Goal: Task Accomplishment & Management: Manage account settings

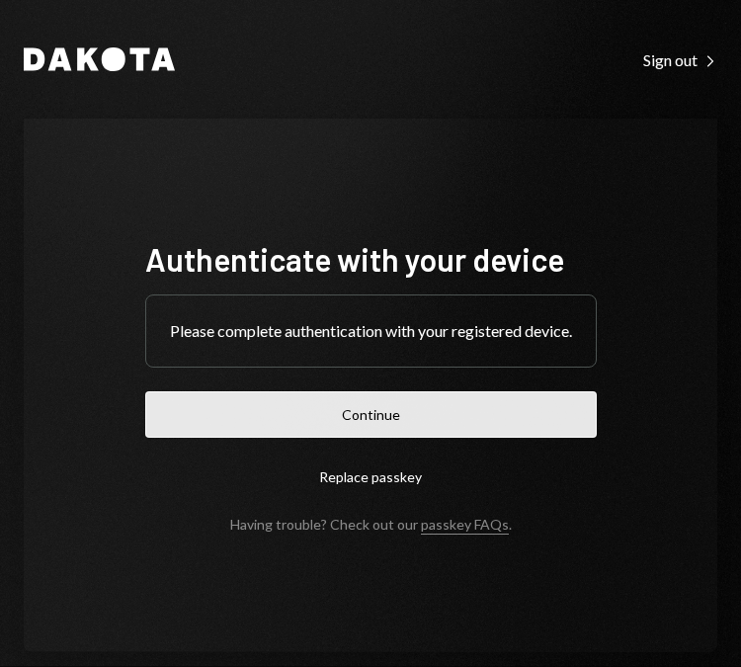
click at [375, 424] on button "Continue" at bounding box center [371, 414] width 452 height 46
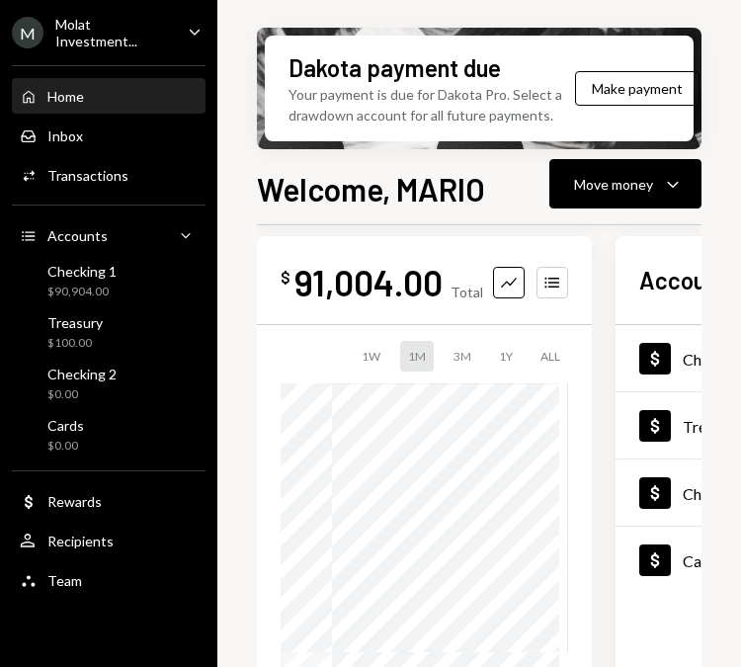
scroll to position [41, 0]
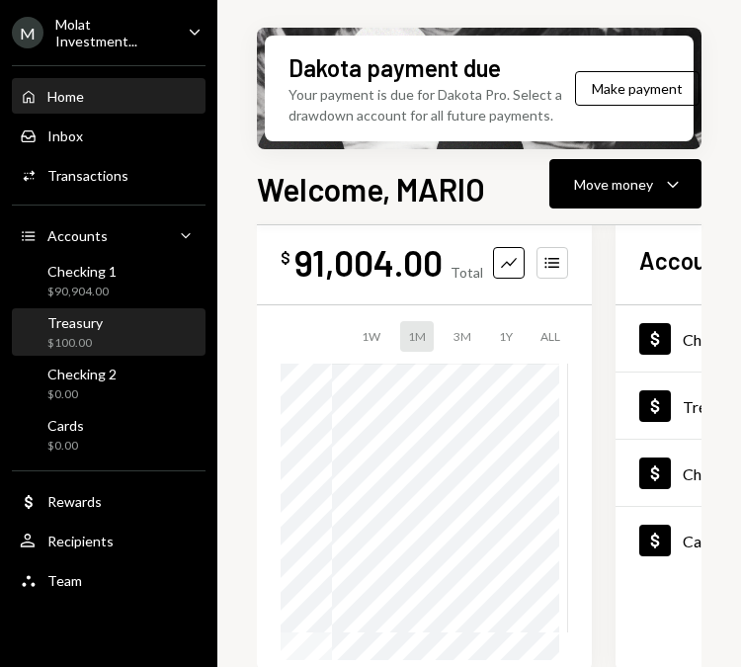
click at [90, 310] on div "Treasury $100.00" at bounding box center [109, 332] width 178 height 45
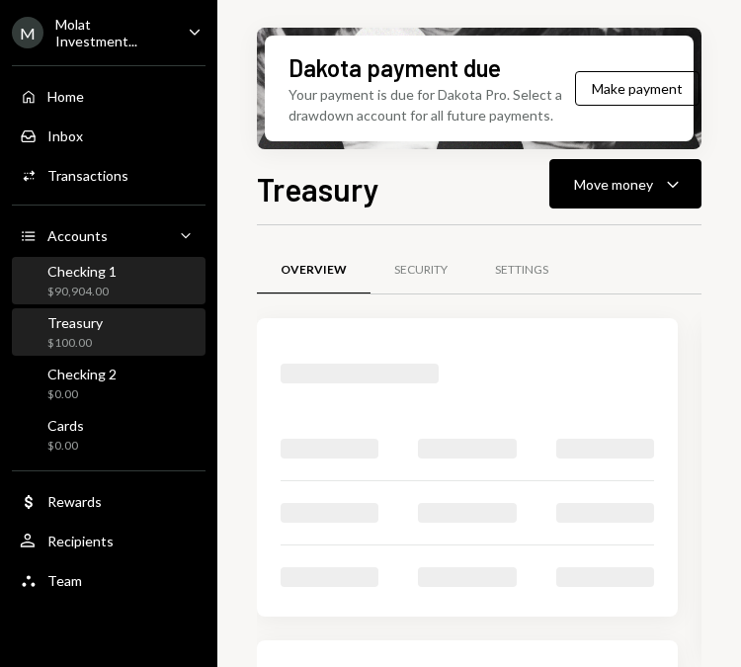
click at [88, 290] on div "$90,904.00" at bounding box center [81, 292] width 69 height 17
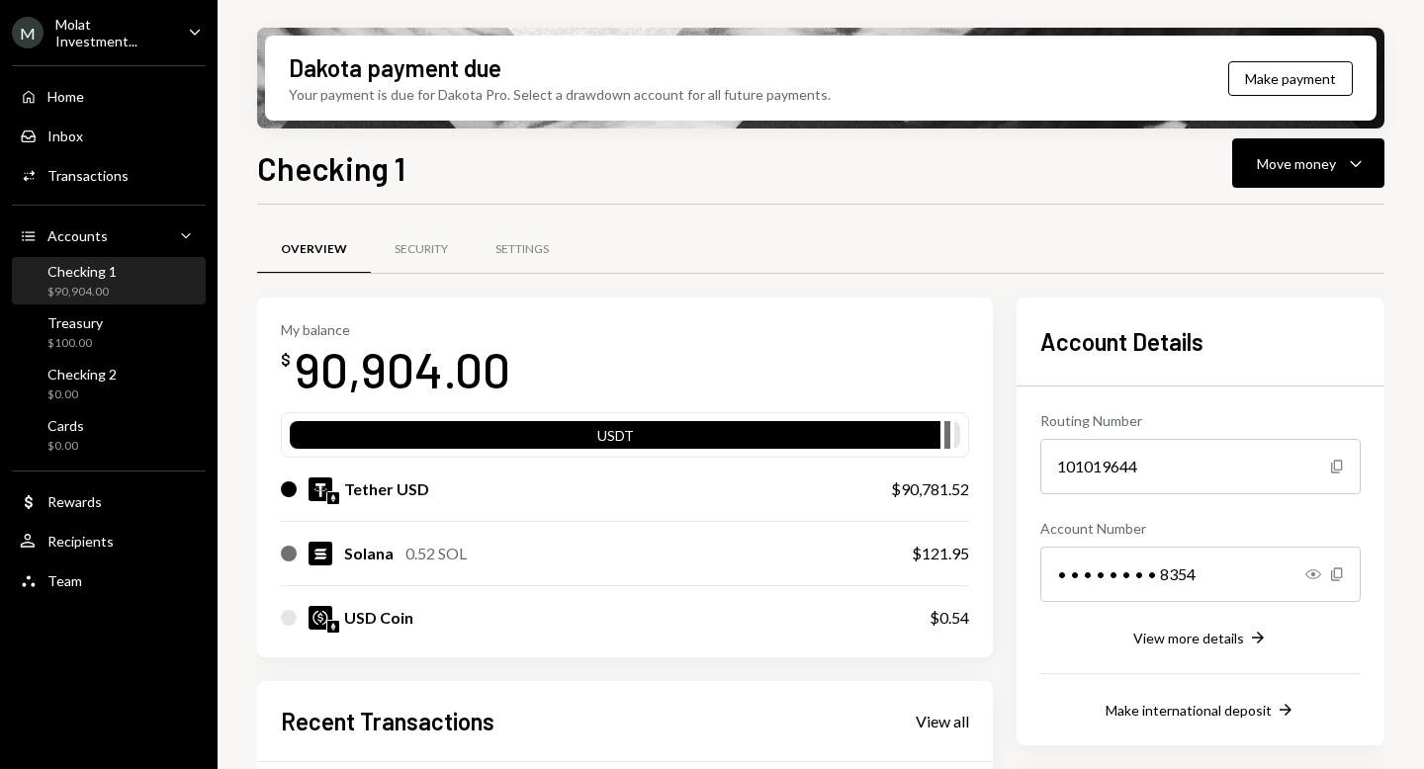
scroll to position [389, 0]
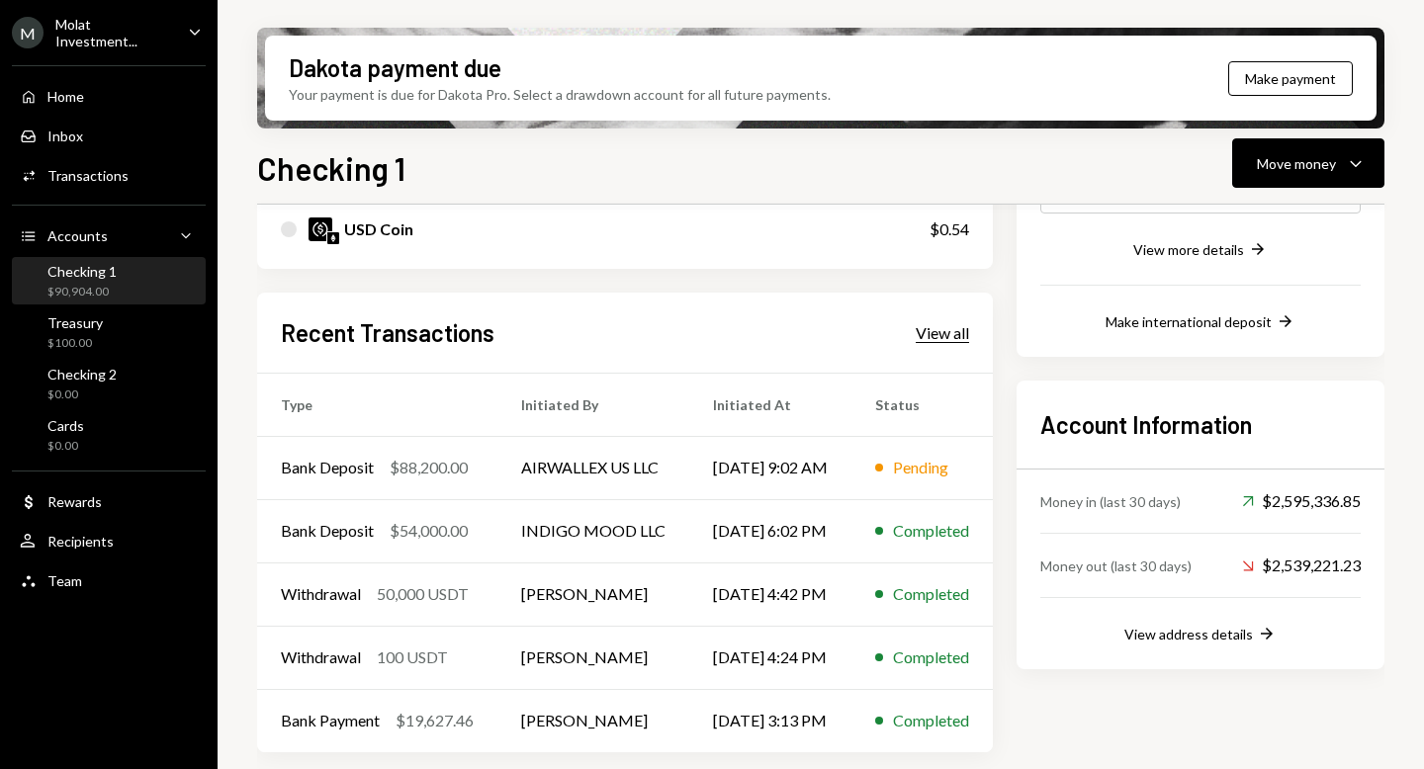
click at [740, 337] on div "View all" at bounding box center [941, 333] width 53 height 20
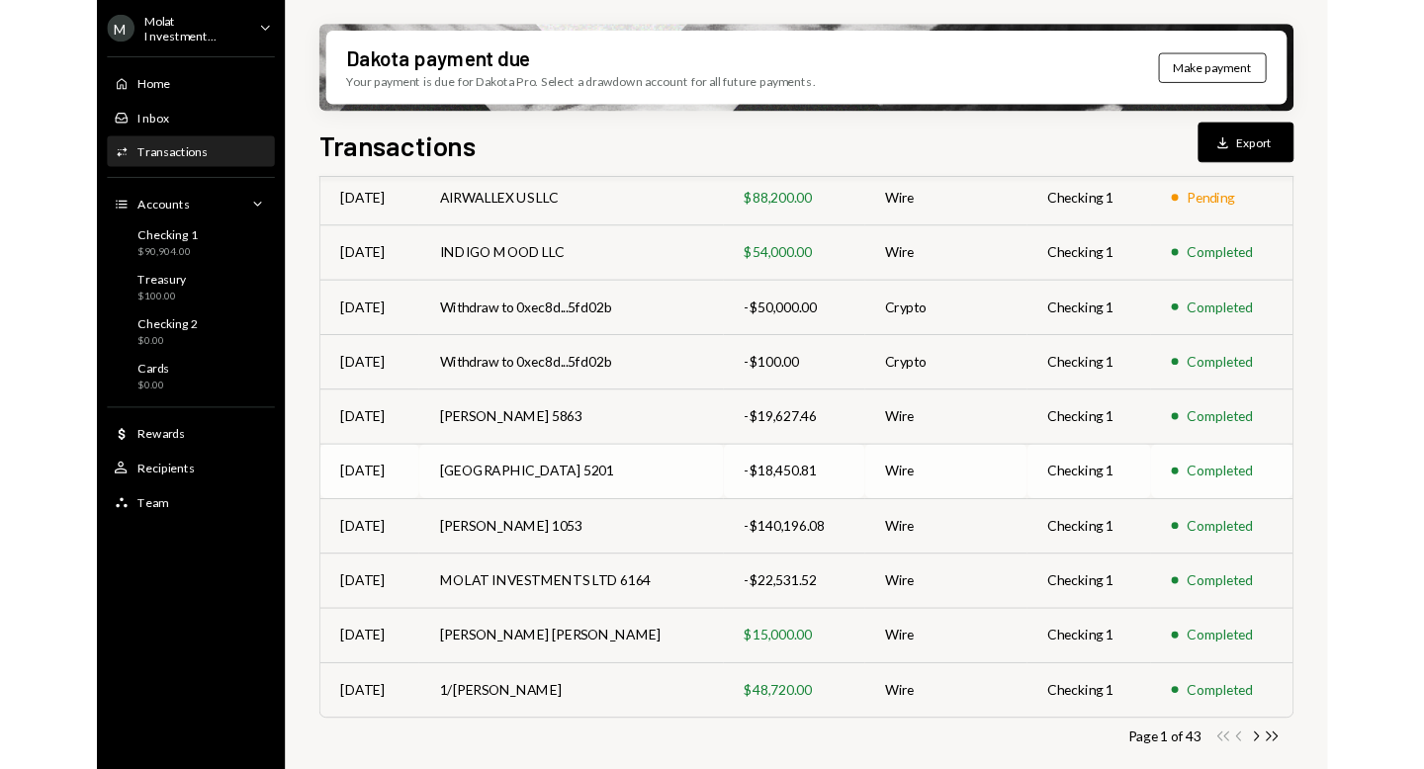
scroll to position [357, 0]
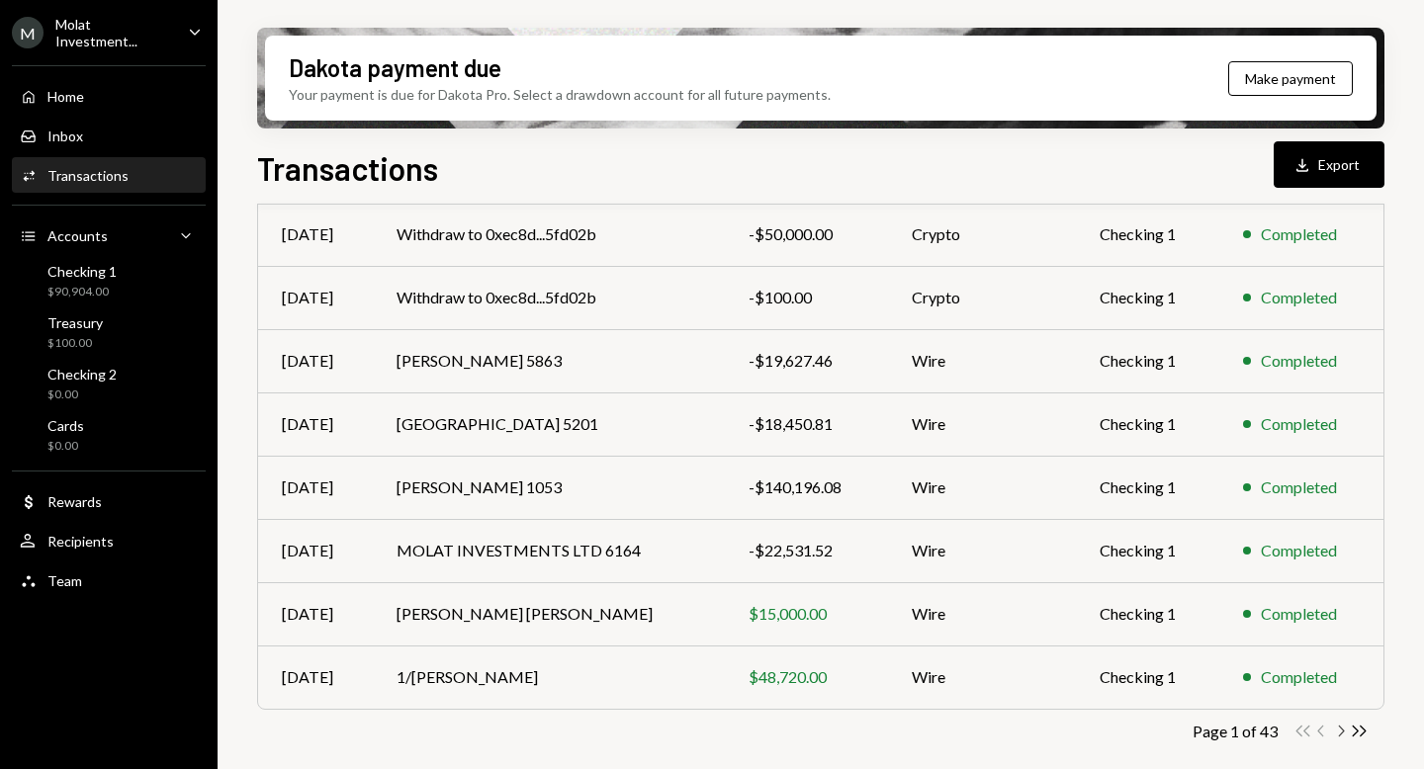
click at [740, 666] on icon "Chevron Right" at bounding box center [1340, 731] width 19 height 19
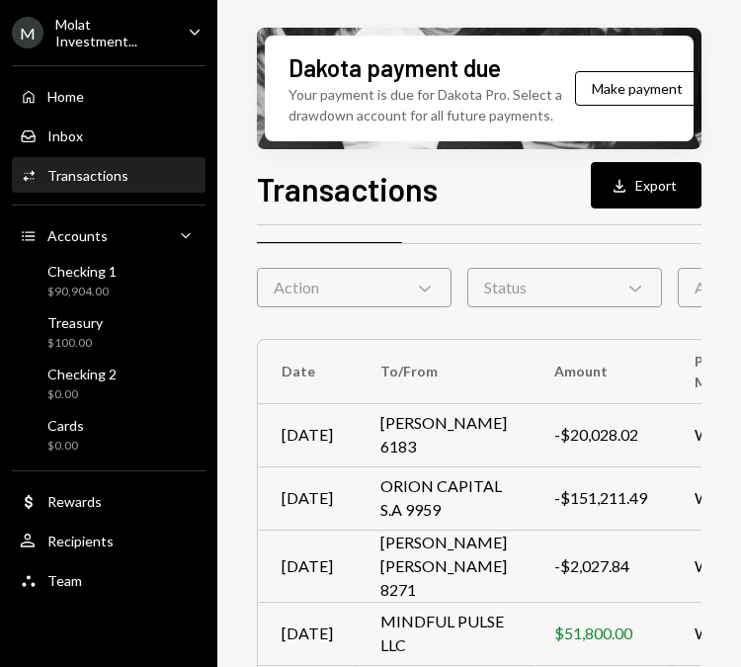
scroll to position [0, 0]
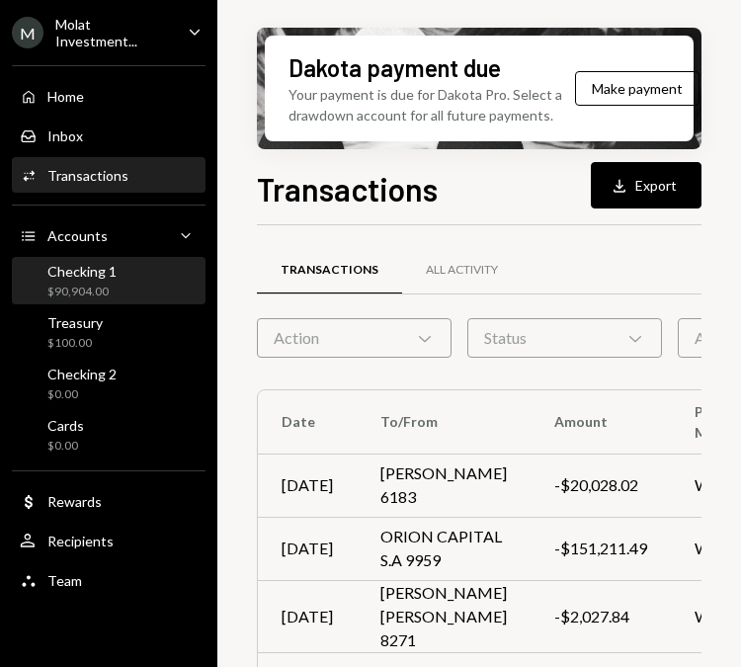
click at [127, 269] on div "Checking 1 $90,904.00" at bounding box center [109, 282] width 178 height 38
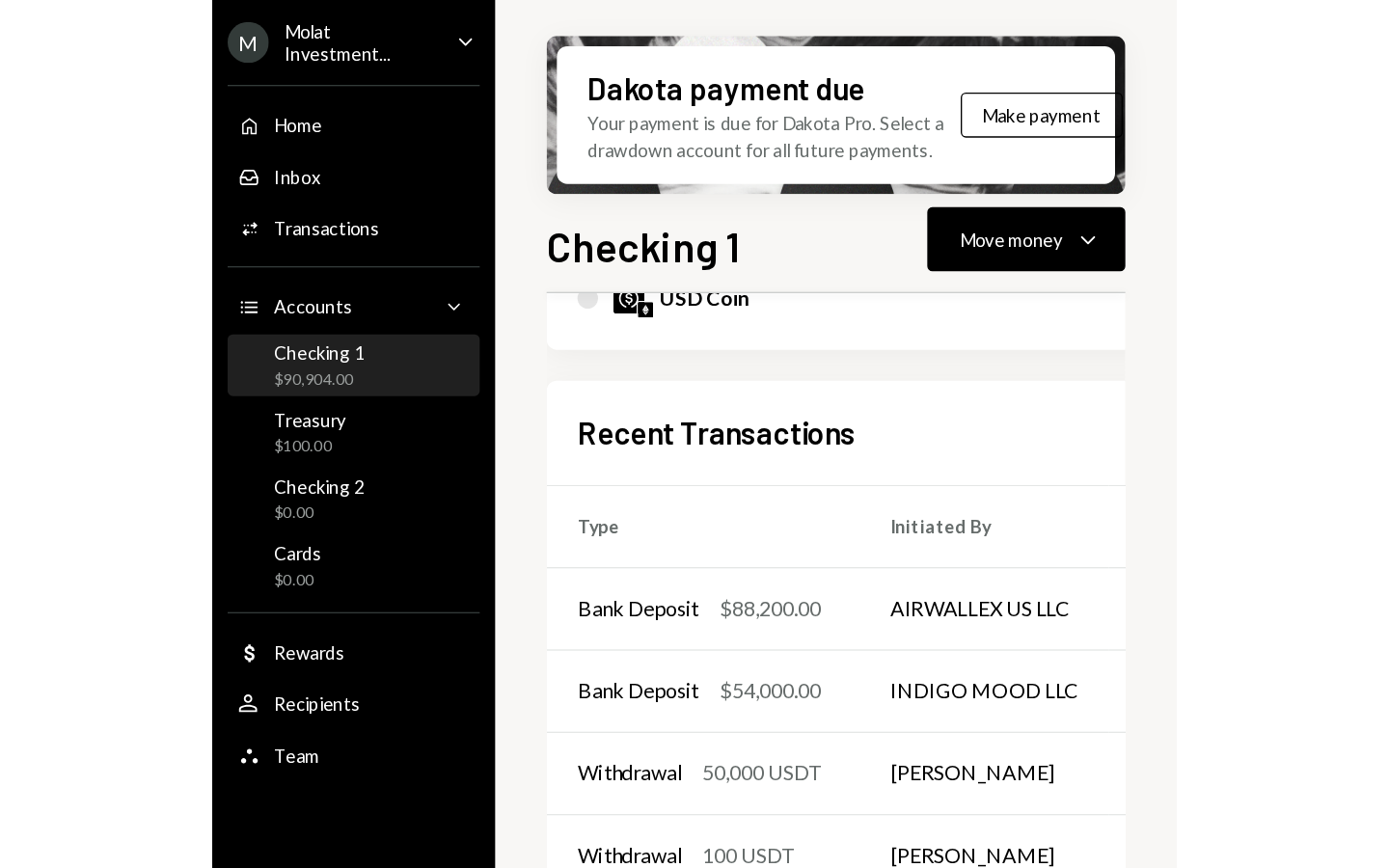
scroll to position [478, 0]
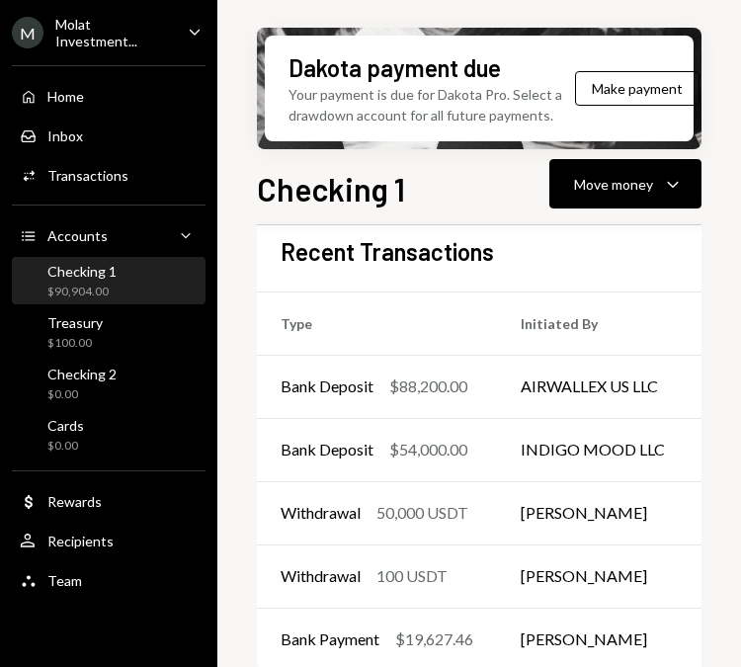
click at [111, 272] on div "Checking 1" at bounding box center [81, 271] width 69 height 17
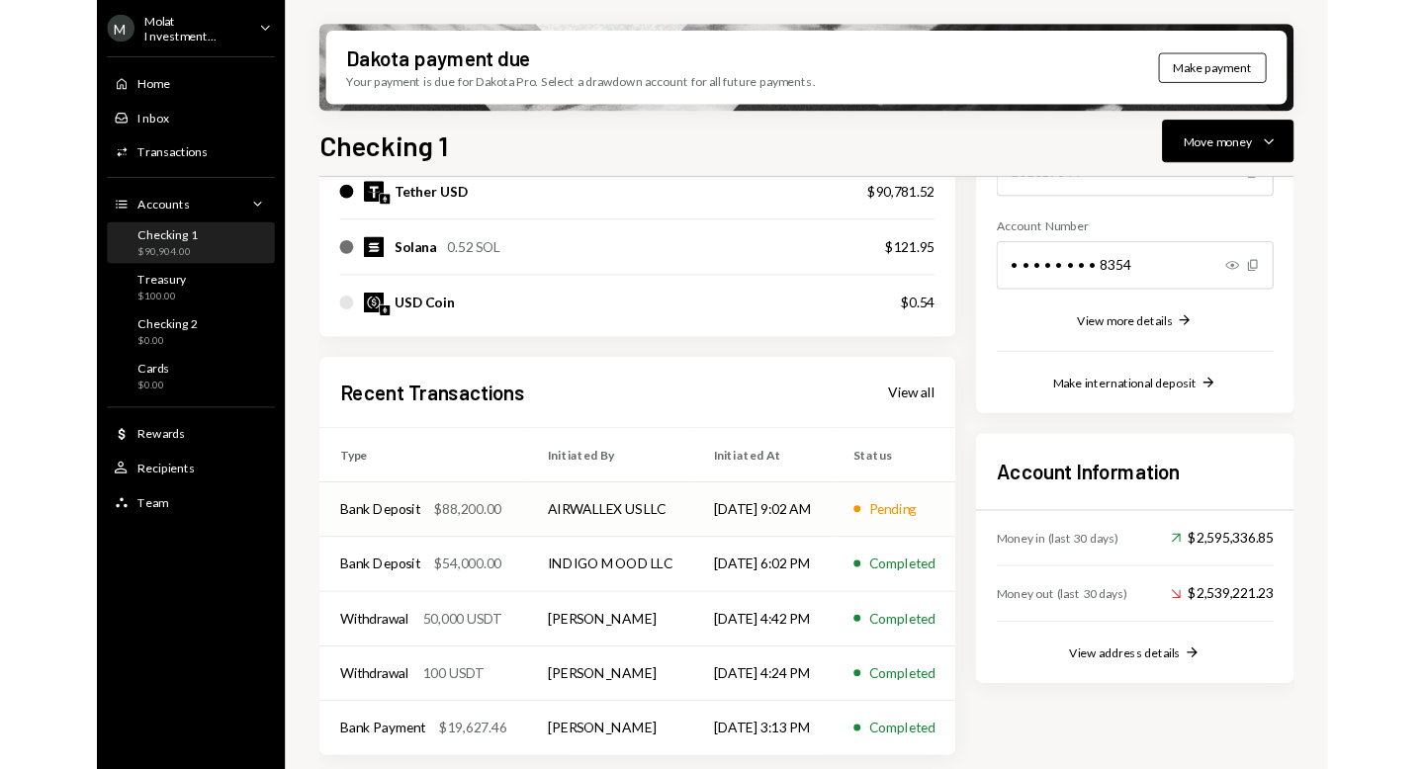
scroll to position [389, 0]
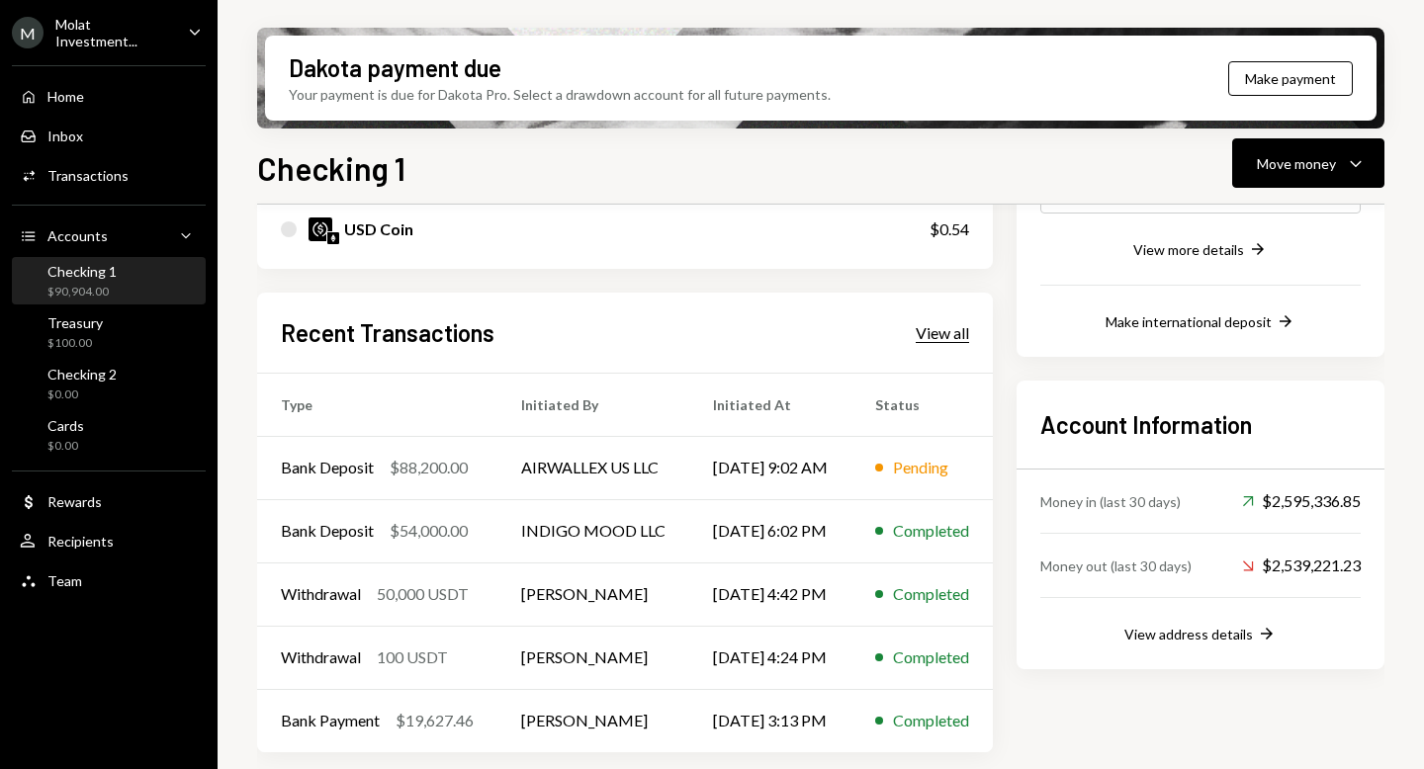
click at [740, 325] on div "View all" at bounding box center [941, 333] width 53 height 20
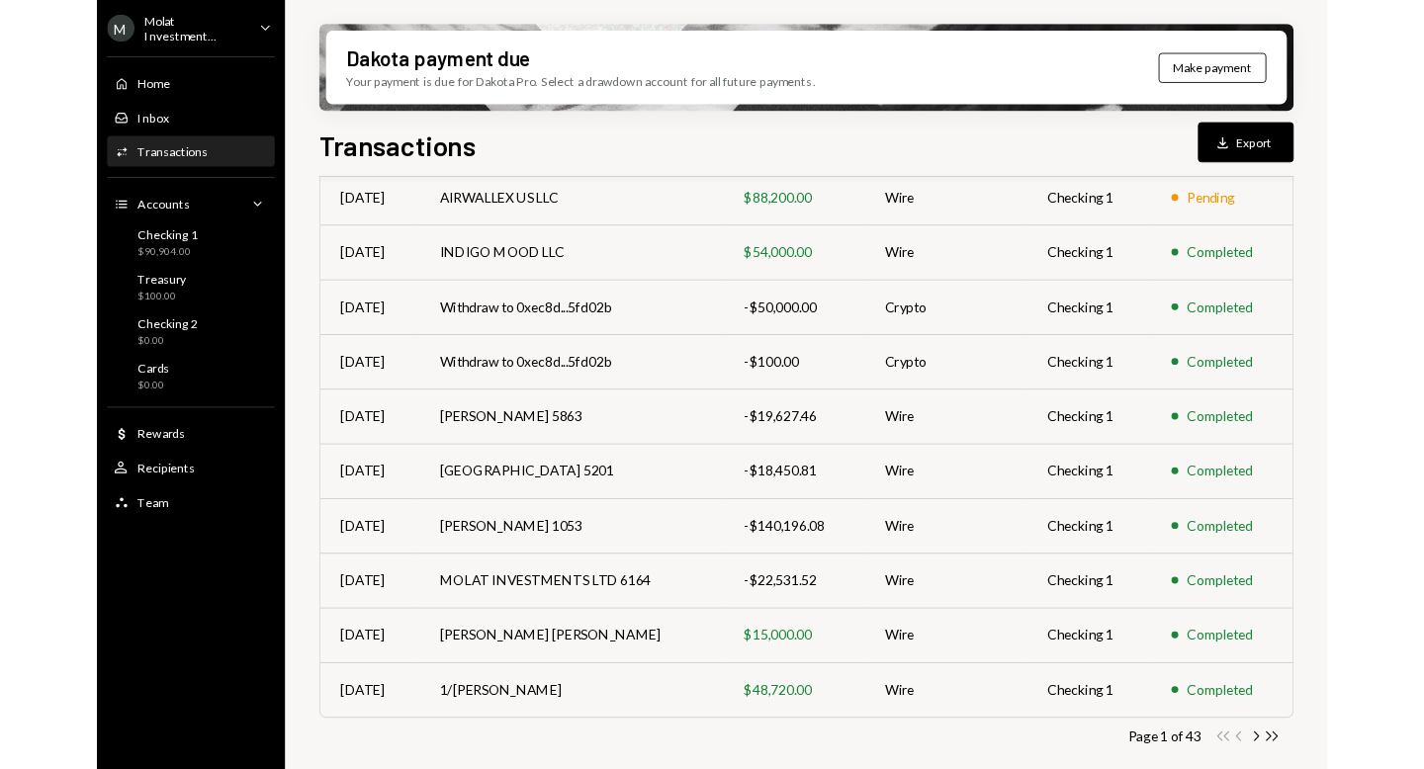
scroll to position [357, 0]
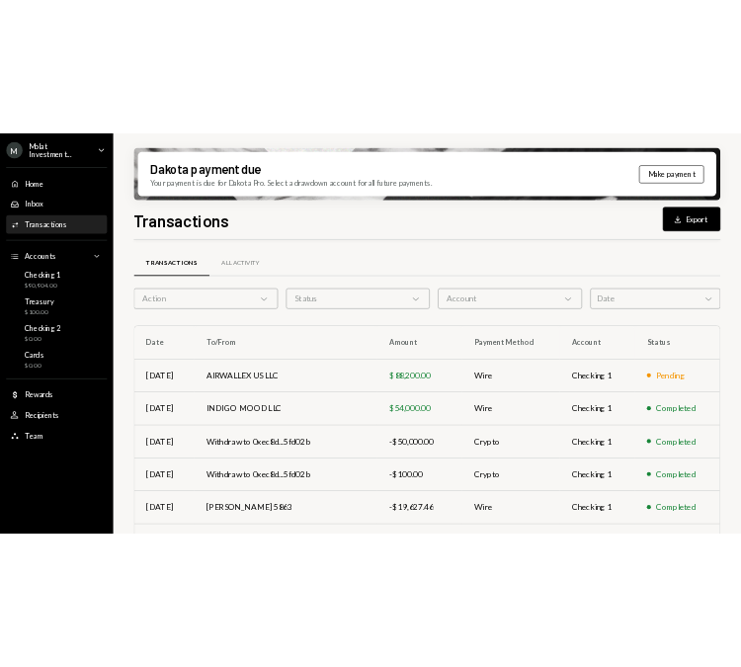
scroll to position [357, 0]
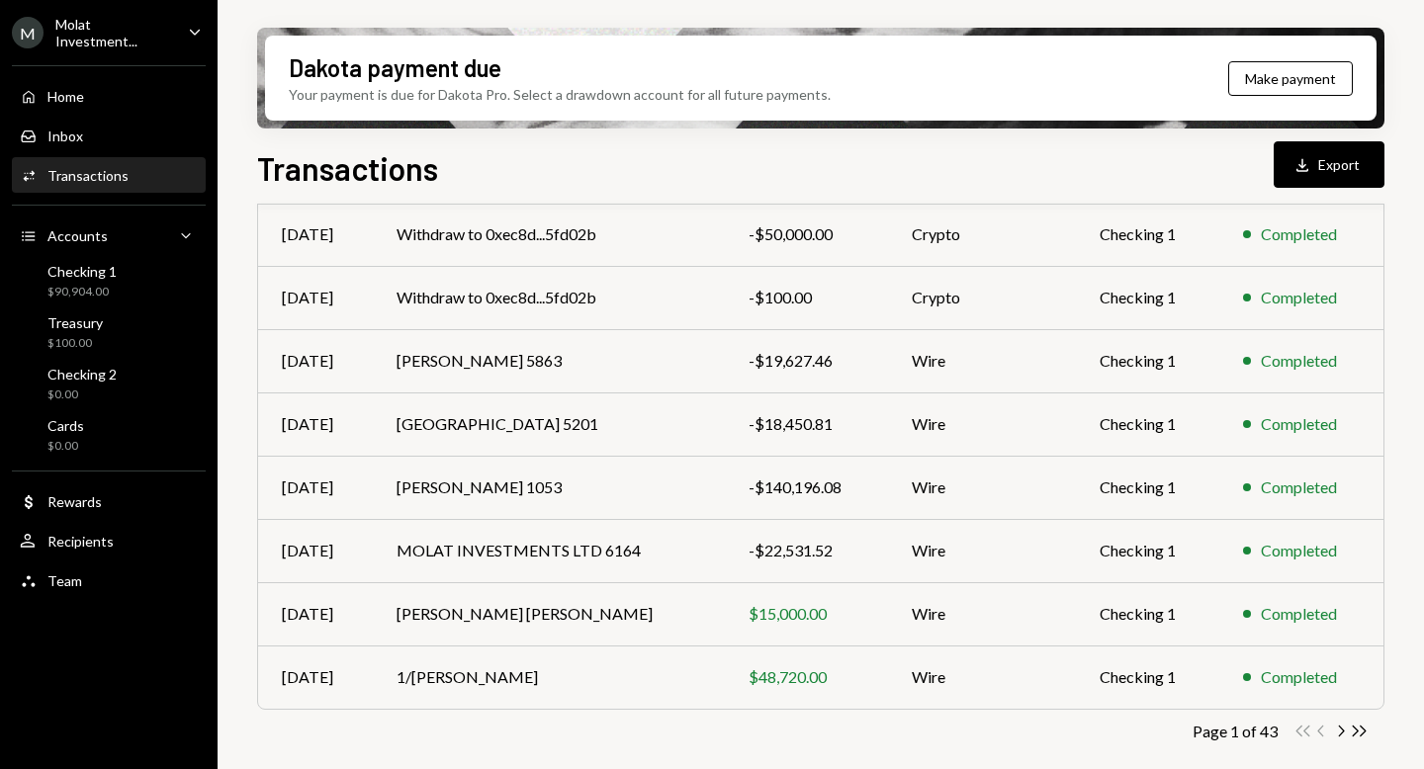
click at [1337, 733] on icon "Chevron Right" at bounding box center [1340, 731] width 19 height 19
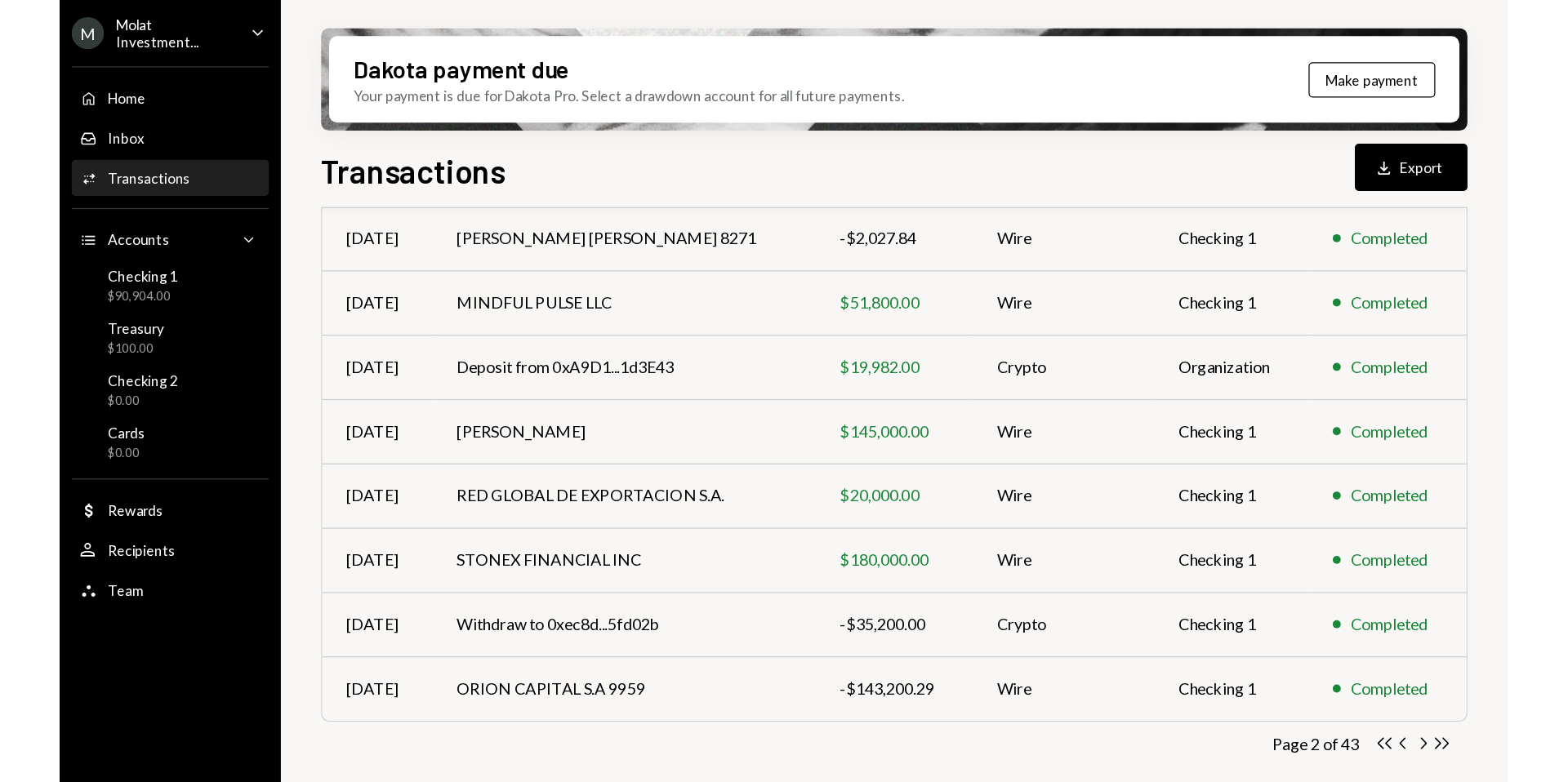
scroll to position [306, 0]
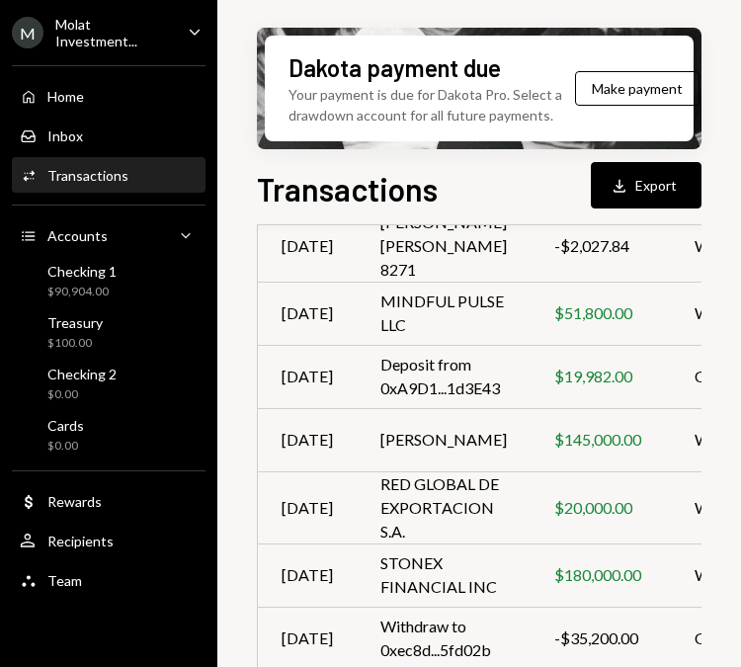
click at [107, 29] on div "Molat Investment..." at bounding box center [113, 33] width 117 height 34
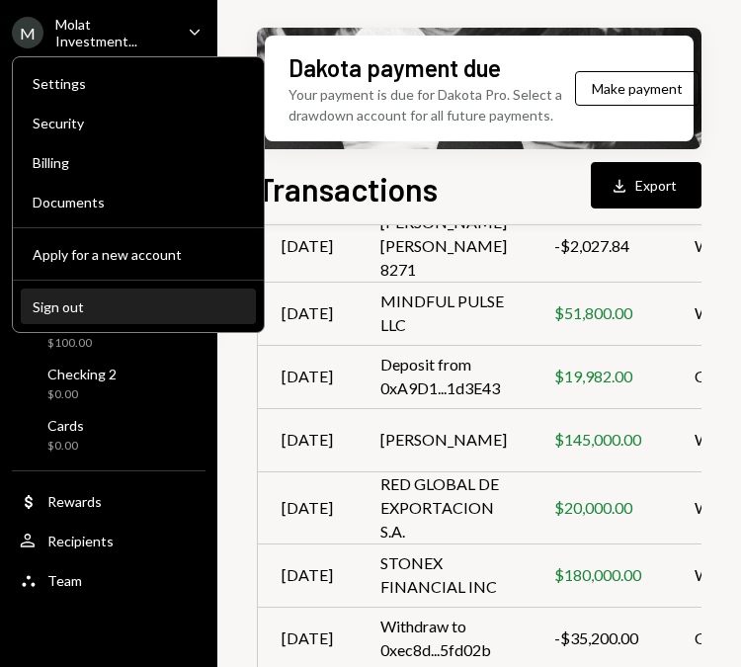
click at [62, 298] on button "Sign out" at bounding box center [138, 308] width 235 height 36
